Goal: Find specific page/section

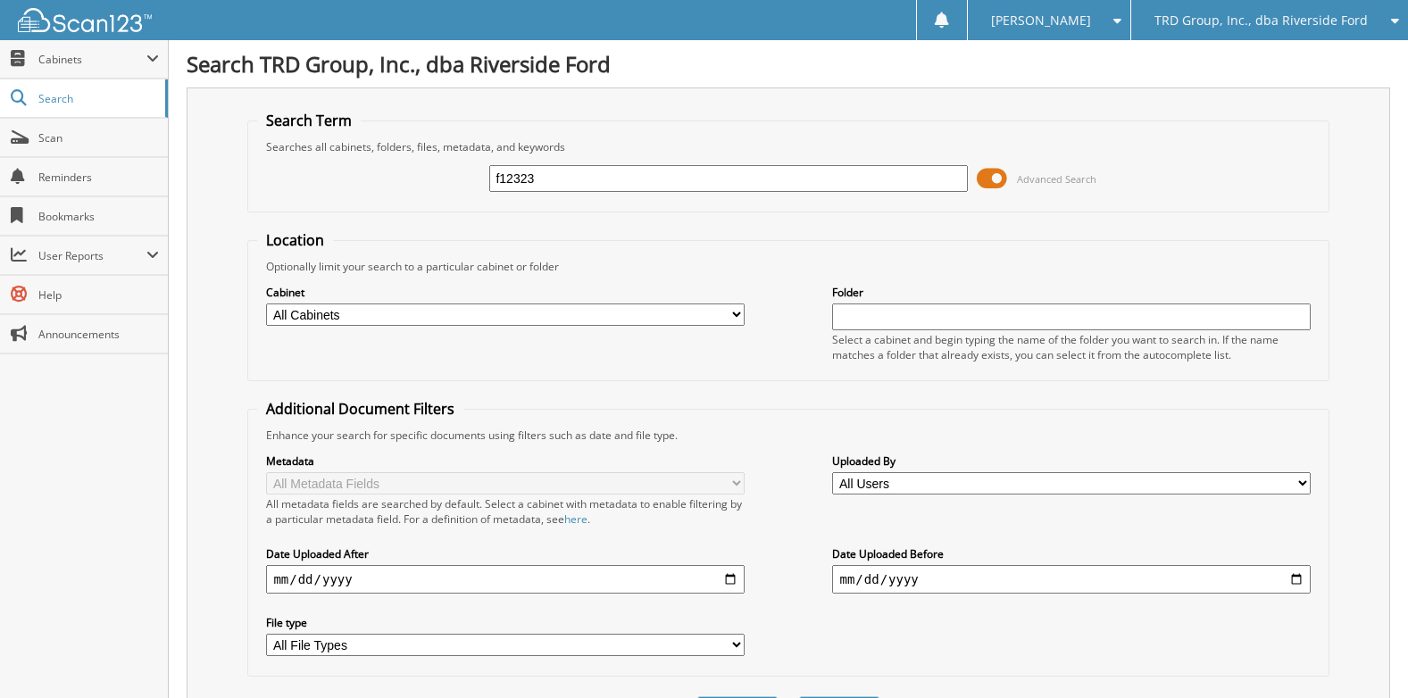
type input "f12323"
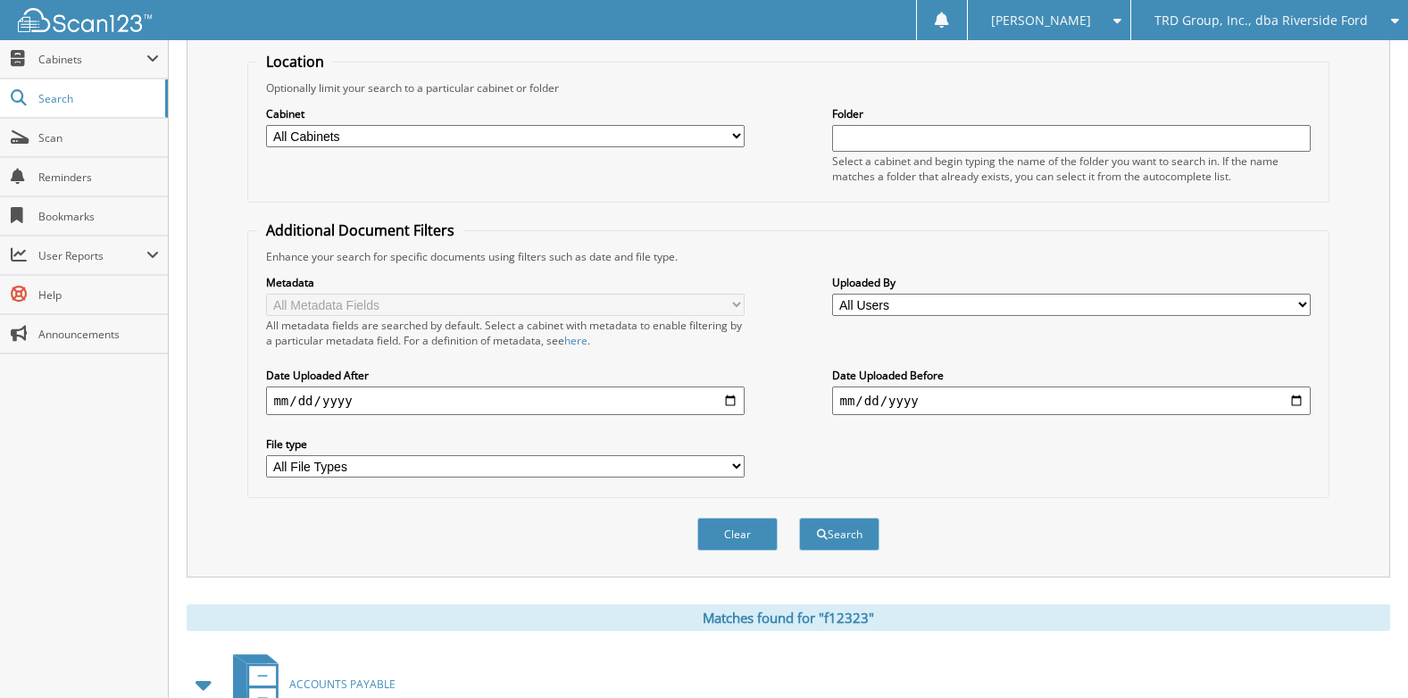
scroll to position [409, 0]
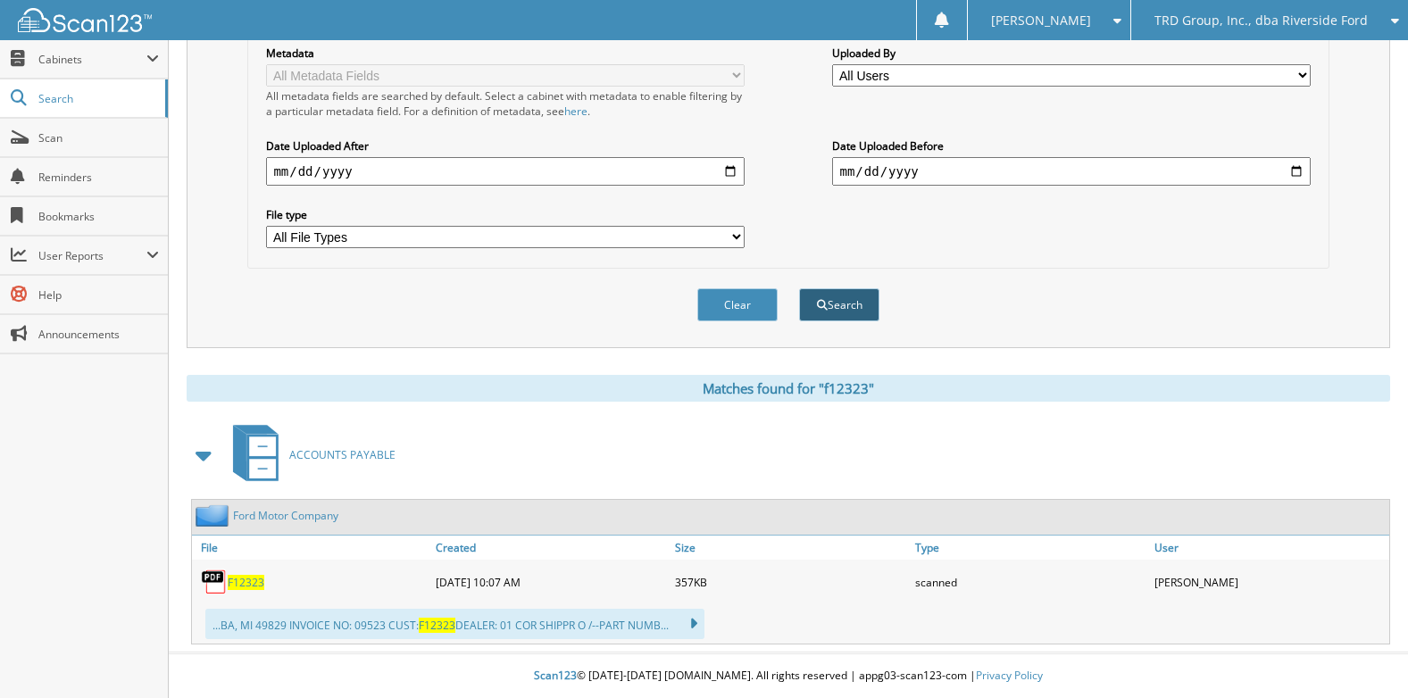
click at [844, 306] on button "Search" at bounding box center [839, 304] width 80 height 33
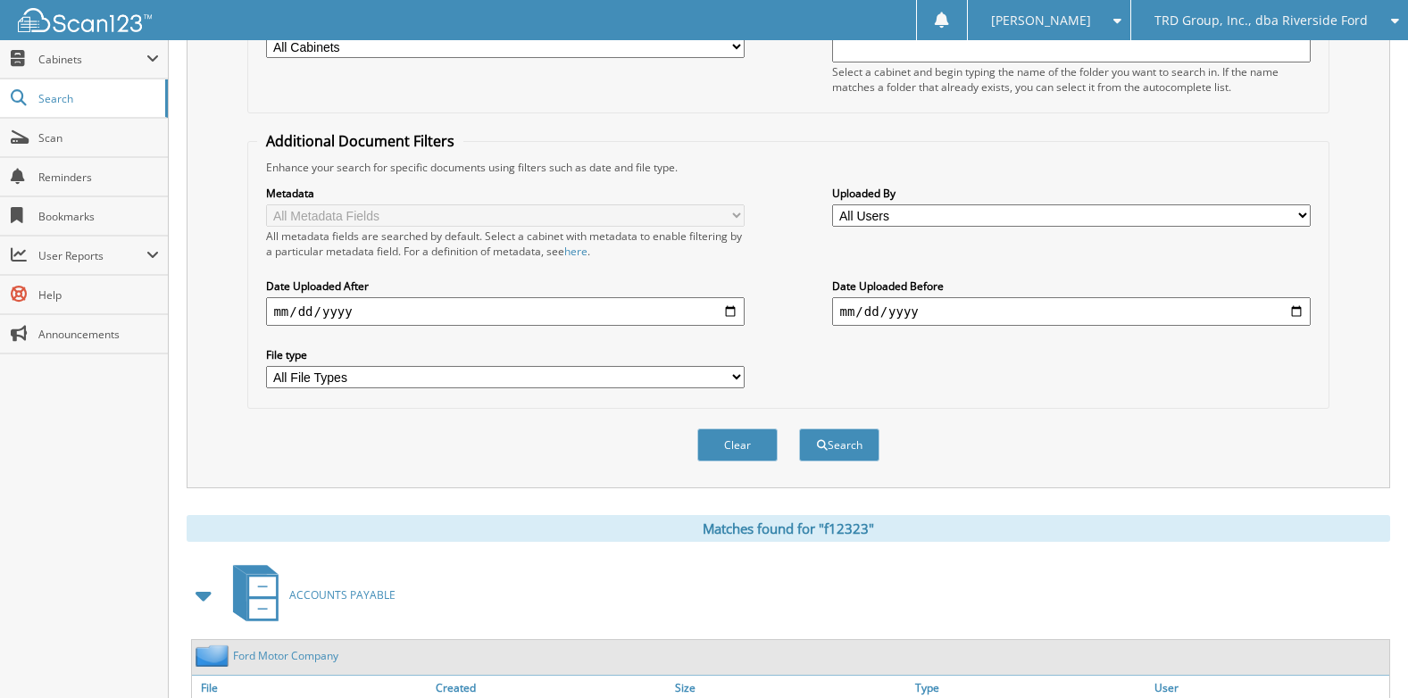
scroll to position [409, 0]
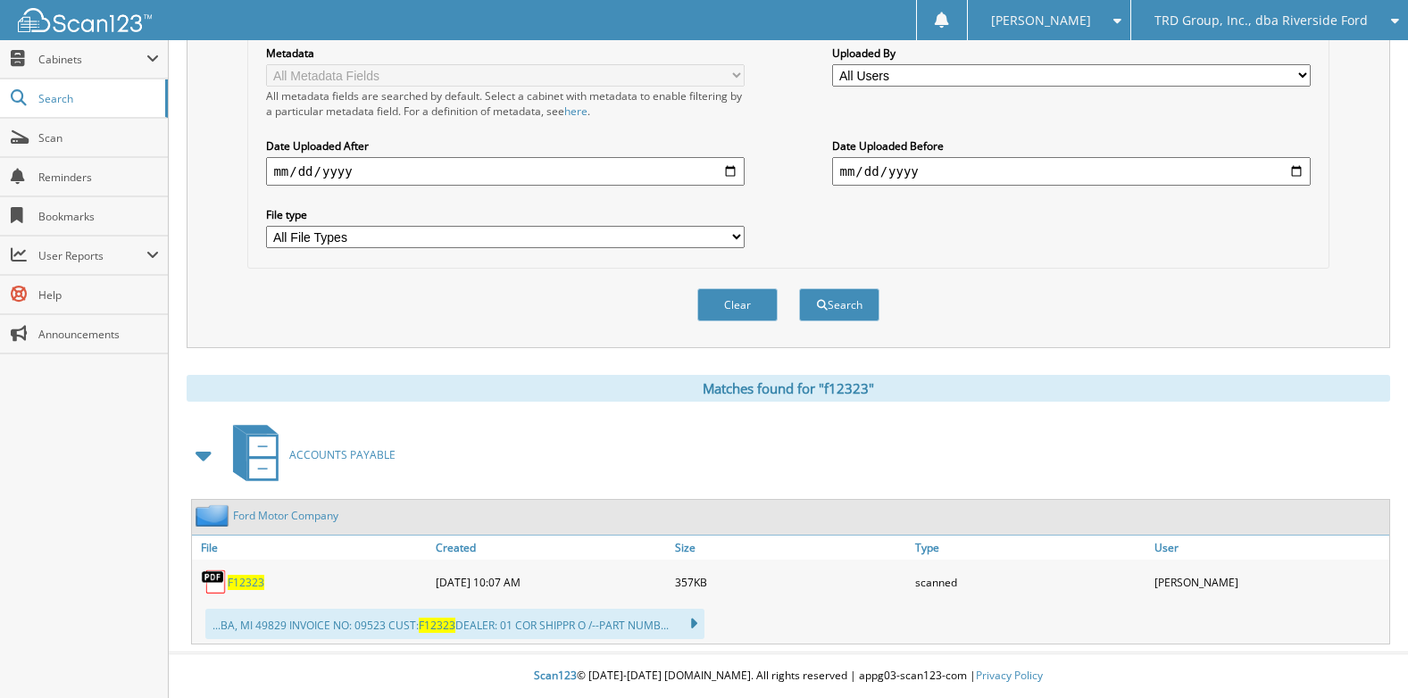
click at [238, 575] on link "F12323" at bounding box center [246, 582] width 37 height 15
